Goal: Check status: Check status

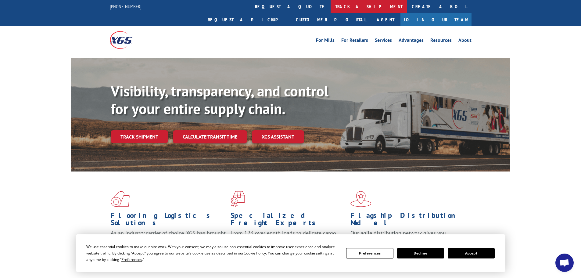
click at [331, 8] on link "track a shipment" at bounding box center [369, 6] width 77 height 13
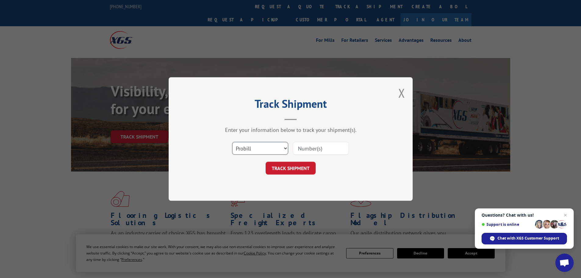
click at [243, 146] on select "Select category... Probill BOL PO" at bounding box center [260, 148] width 56 height 13
select select "bol"
click at [232, 142] on select "Select category... Probill BOL PO" at bounding box center [260, 148] width 56 height 13
click at [298, 150] on input at bounding box center [321, 148] width 56 height 13
paste input "5225812"
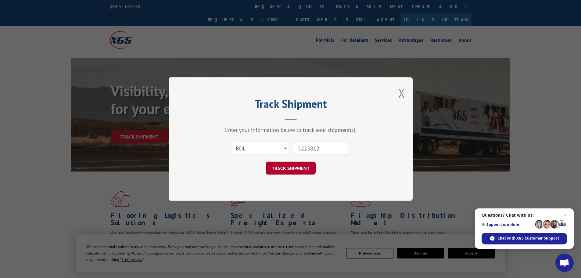
type input "5225812"
click at [287, 168] on button "TRACK SHIPMENT" at bounding box center [291, 168] width 50 height 13
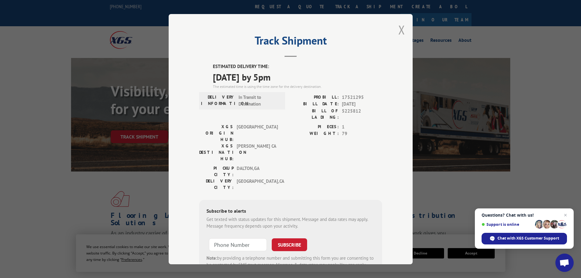
click at [401, 29] on button "Close modal" at bounding box center [402, 30] width 7 height 16
